Goal: Task Accomplishment & Management: Manage account settings

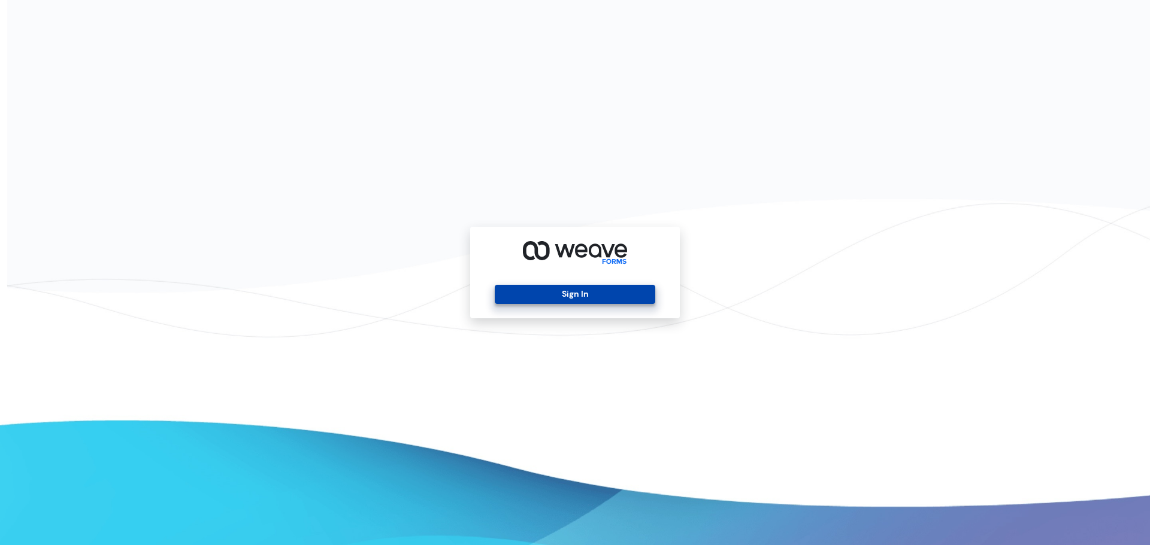
click at [599, 298] on button "Sign In" at bounding box center [575, 294] width 160 height 19
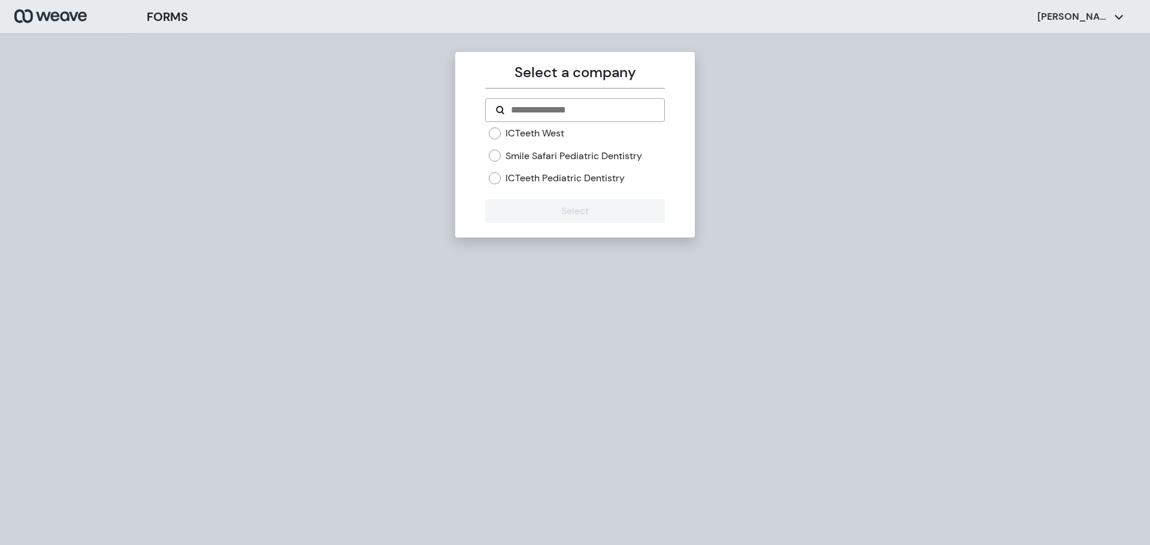
click at [551, 137] on label "ICTeeth West" at bounding box center [534, 133] width 59 height 13
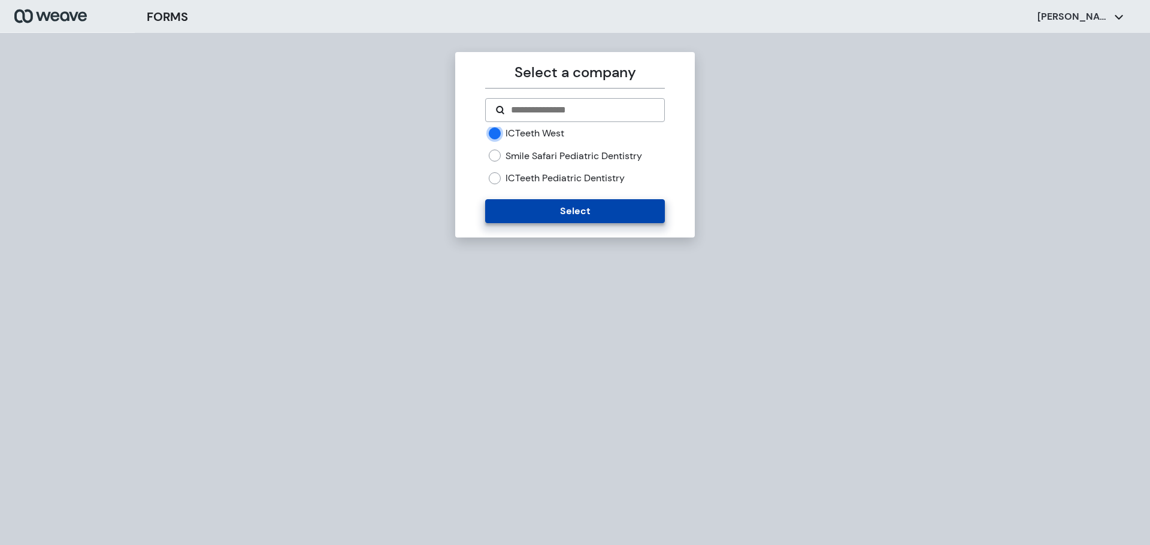
click at [561, 210] on button "Select" at bounding box center [574, 211] width 179 height 24
